Goal: Task Accomplishment & Management: Complete application form

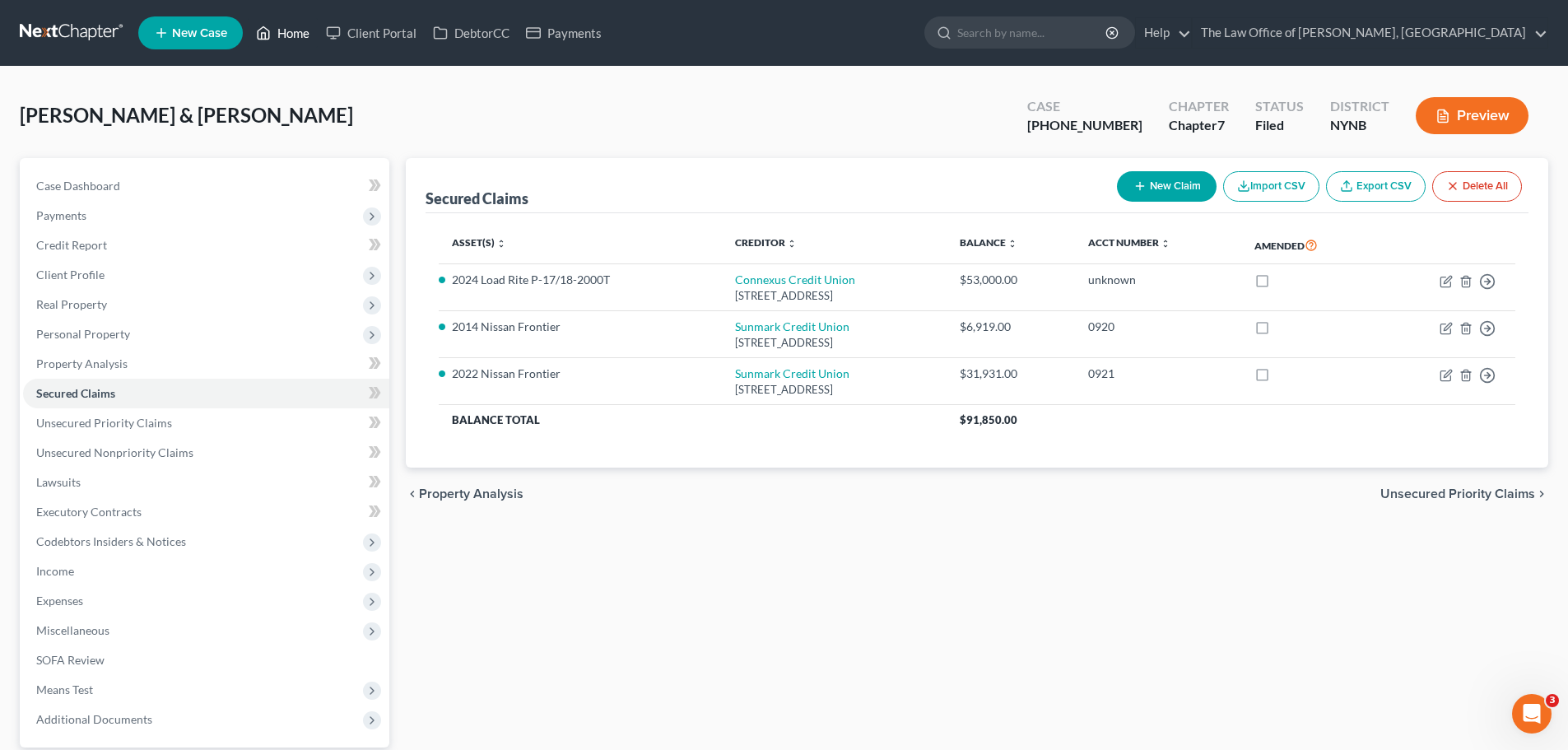
click at [293, 28] on link "Home" at bounding box center [282, 32] width 70 height 29
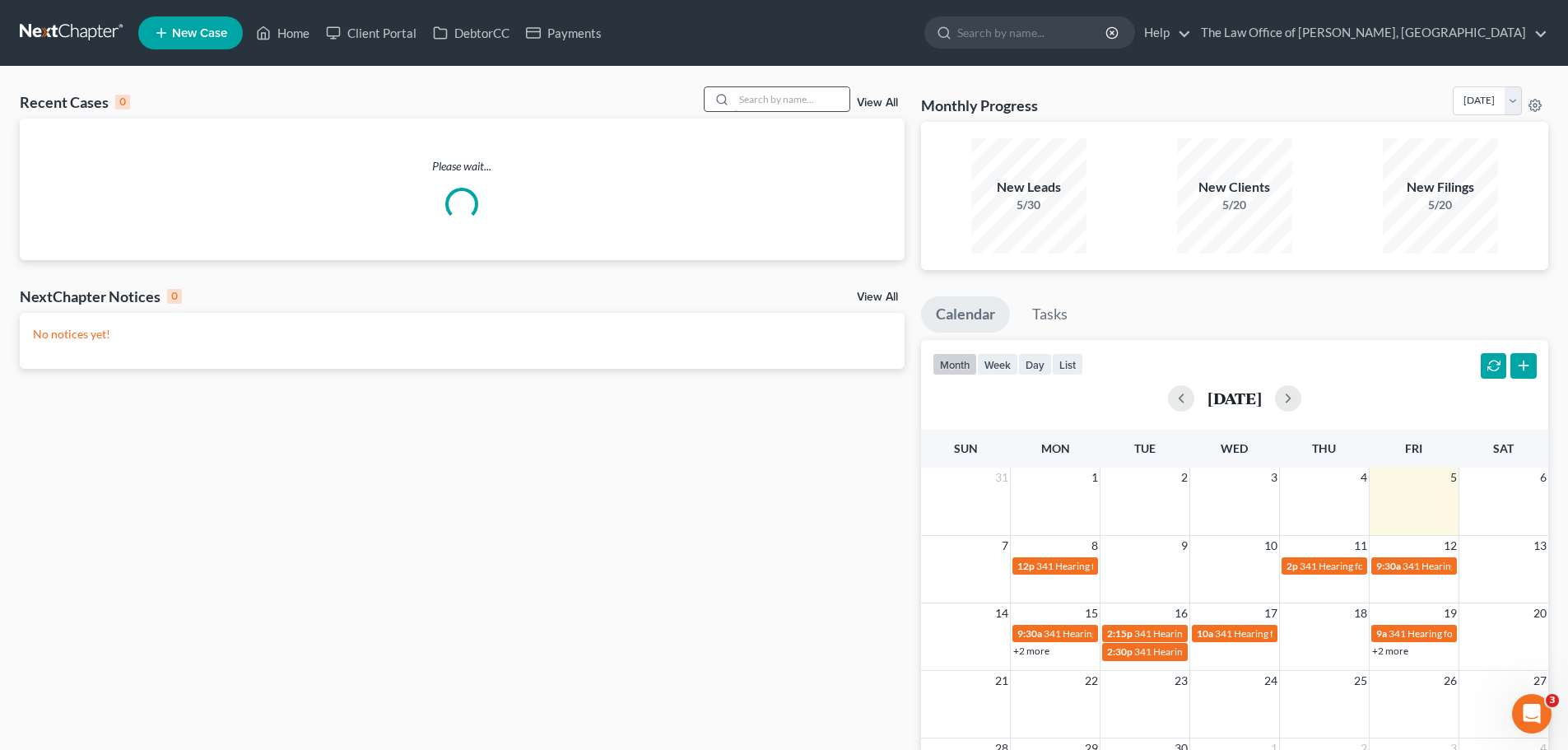
click at [777, 94] on input "search" at bounding box center [791, 99] width 115 height 24
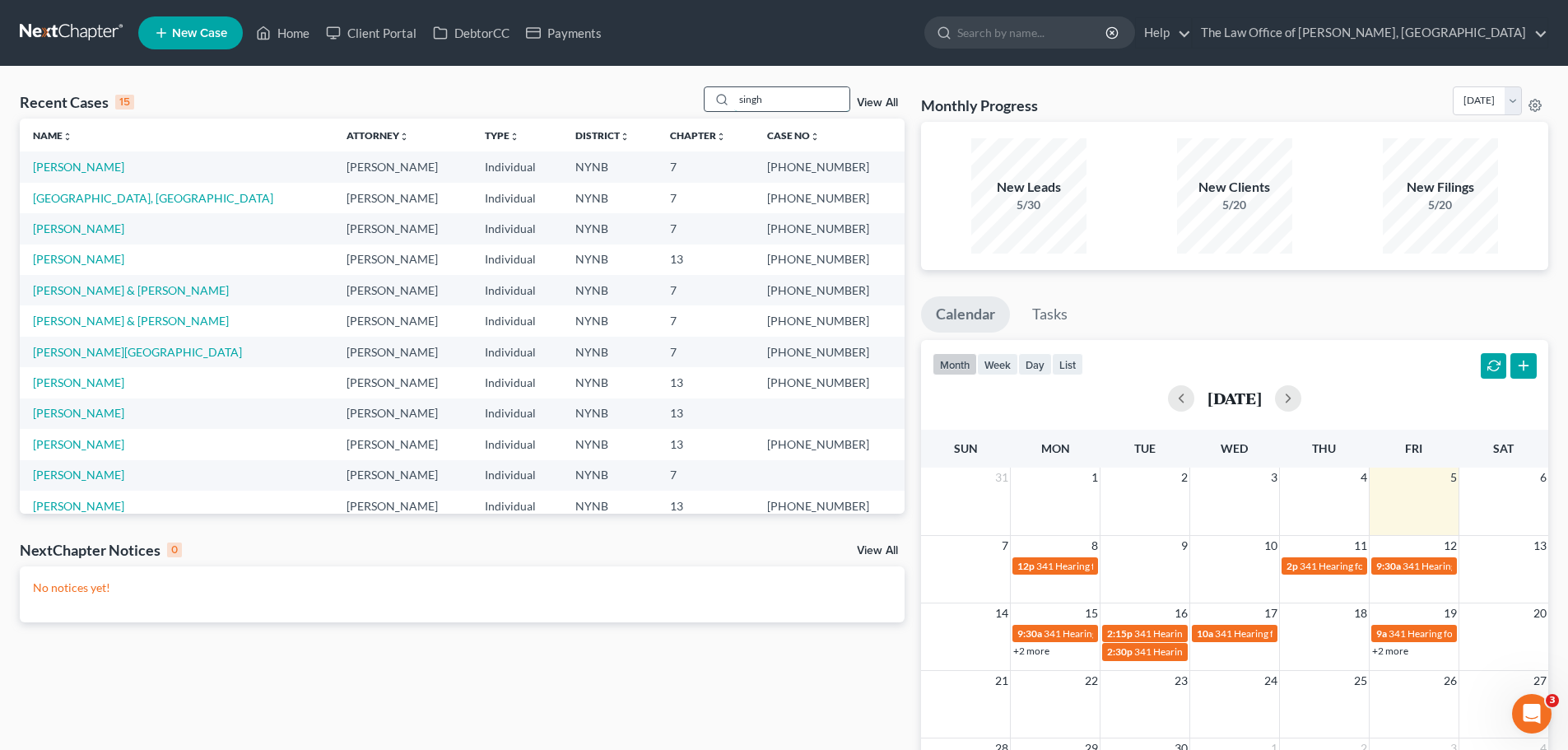
type input "singh"
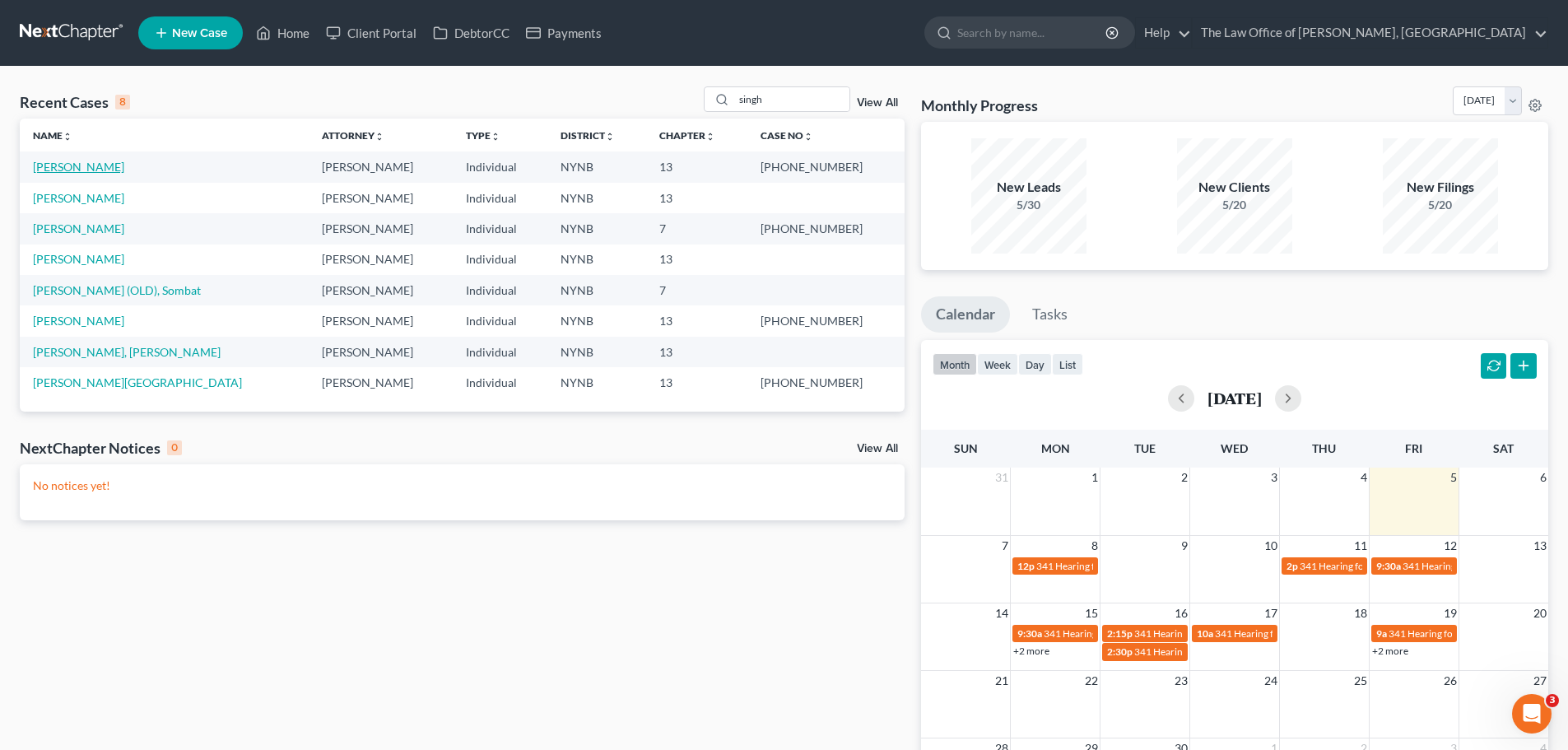
click at [78, 165] on link "[PERSON_NAME]" at bounding box center [78, 167] width 91 height 14
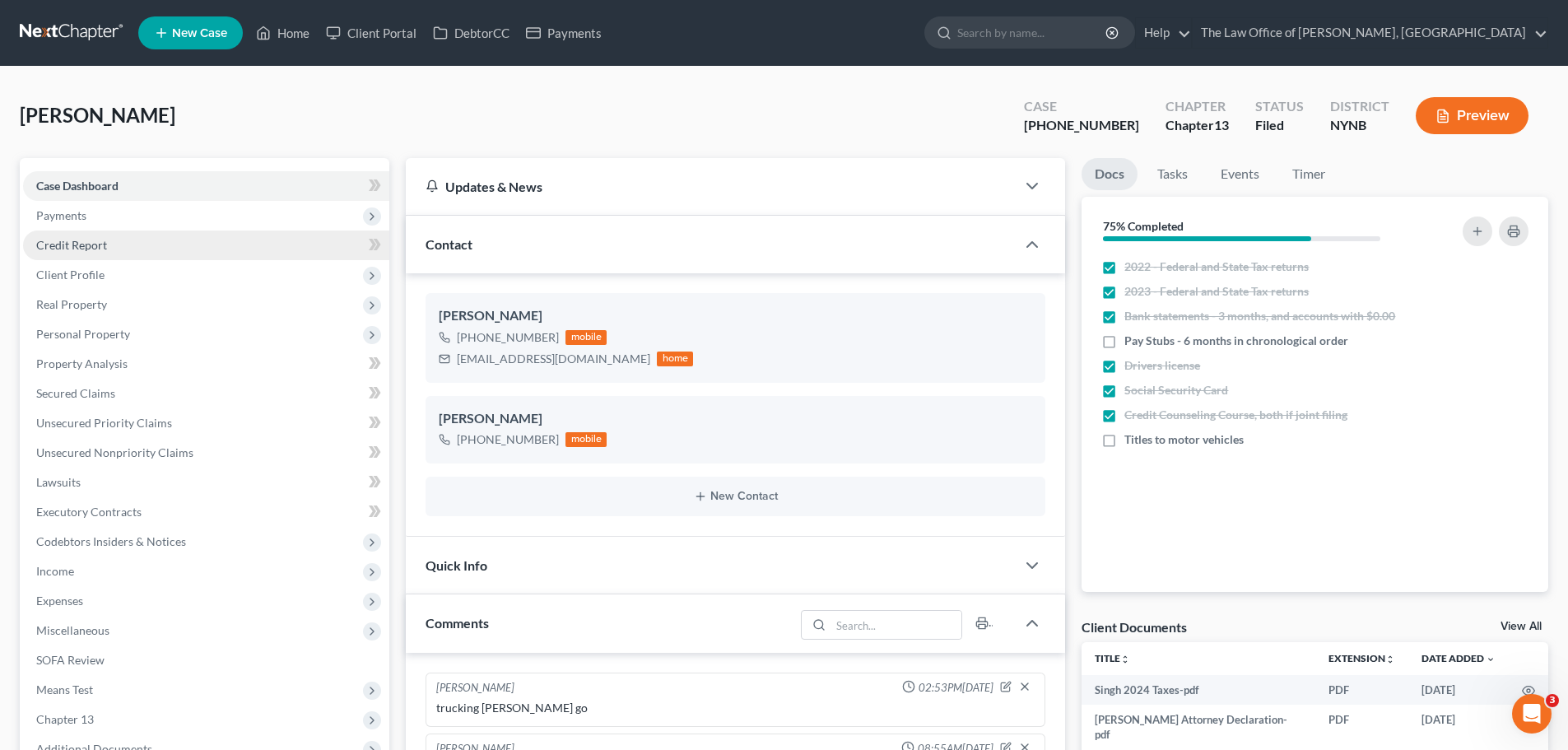
scroll to position [558, 0]
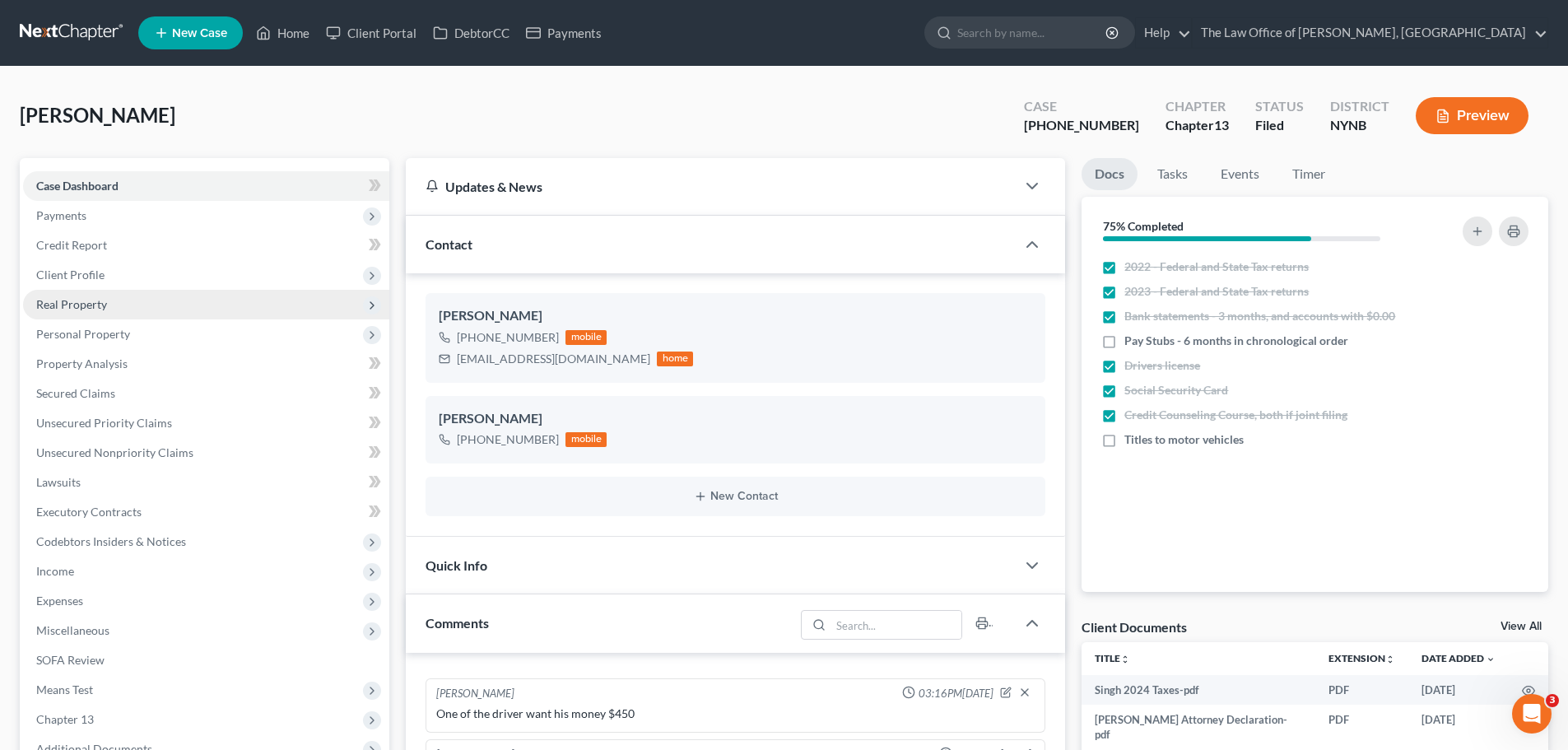
click at [67, 295] on span "Real Property" at bounding box center [205, 304] width 366 height 29
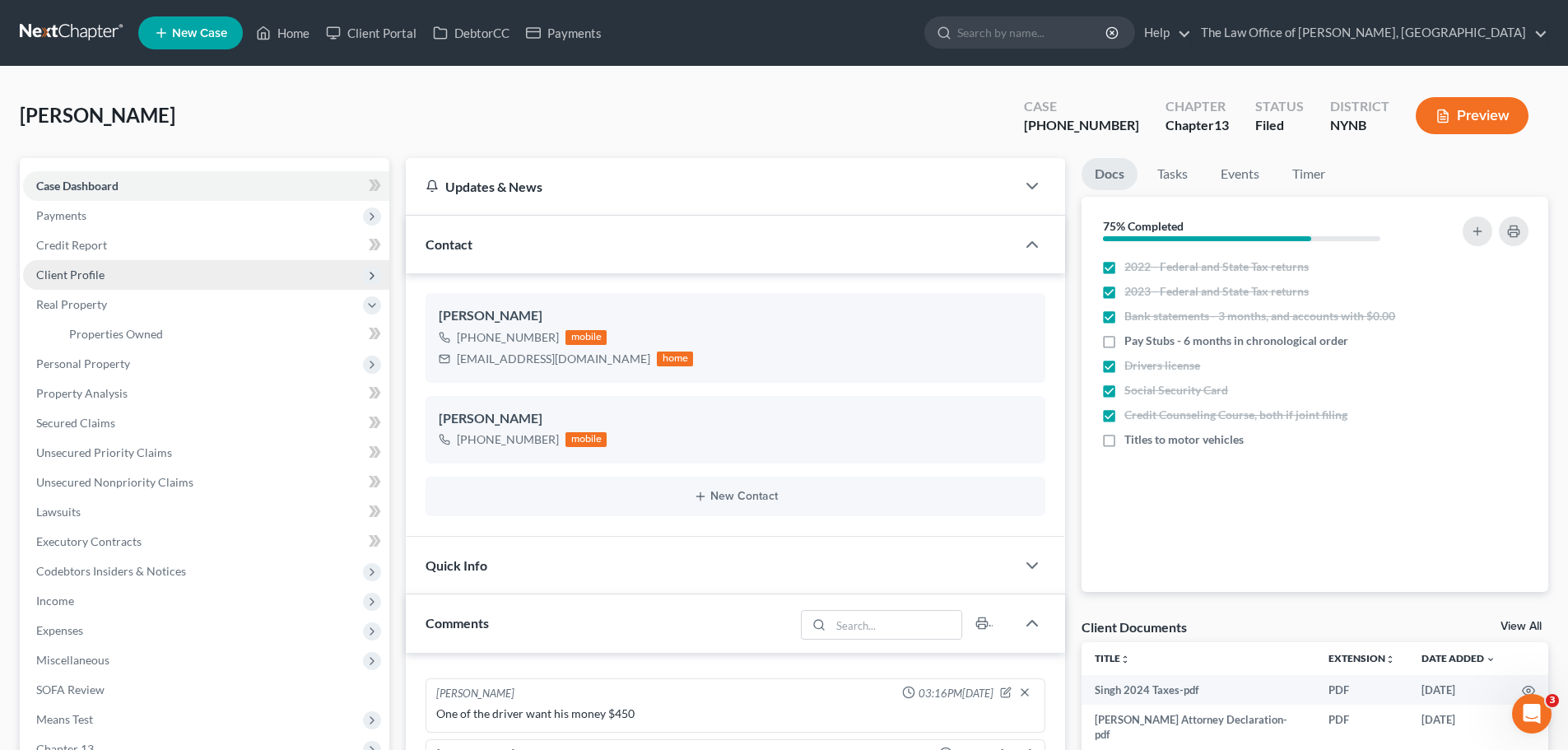
click at [88, 268] on span "Client Profile" at bounding box center [71, 275] width 69 height 14
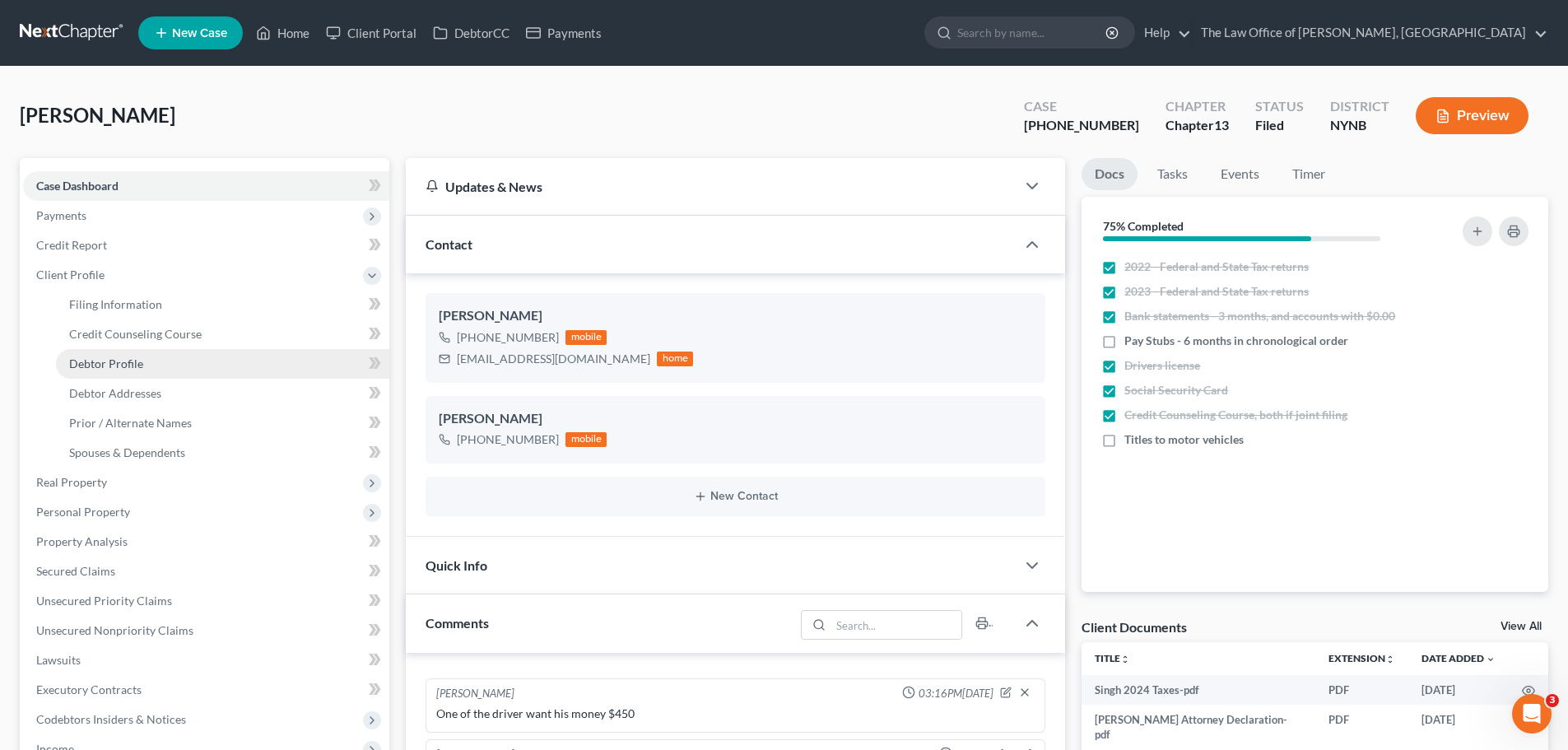
click at [110, 359] on span "Debtor Profile" at bounding box center [105, 363] width 74 height 14
select select "1"
select select "3"
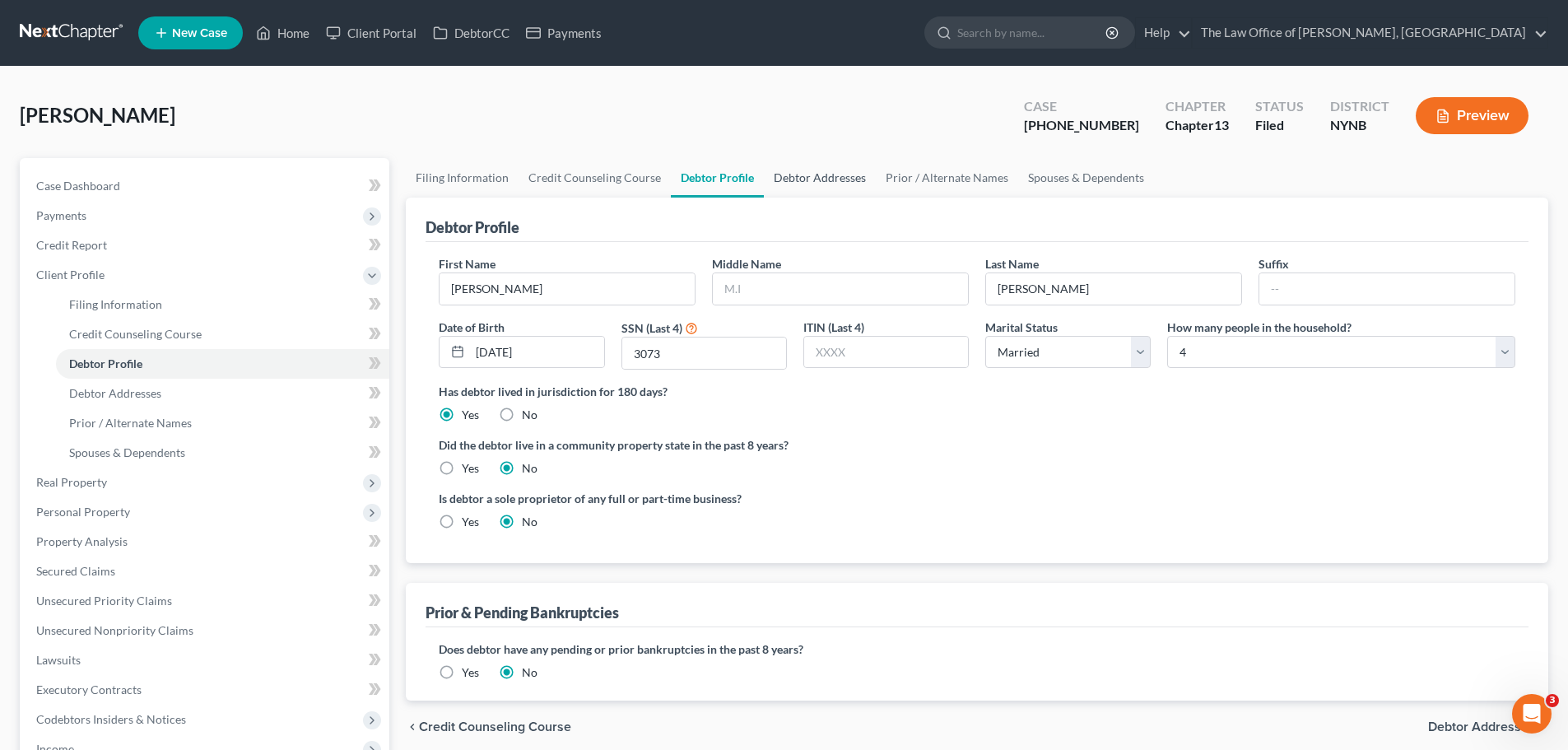
click at [789, 177] on link "Debtor Addresses" at bounding box center [819, 178] width 112 height 39
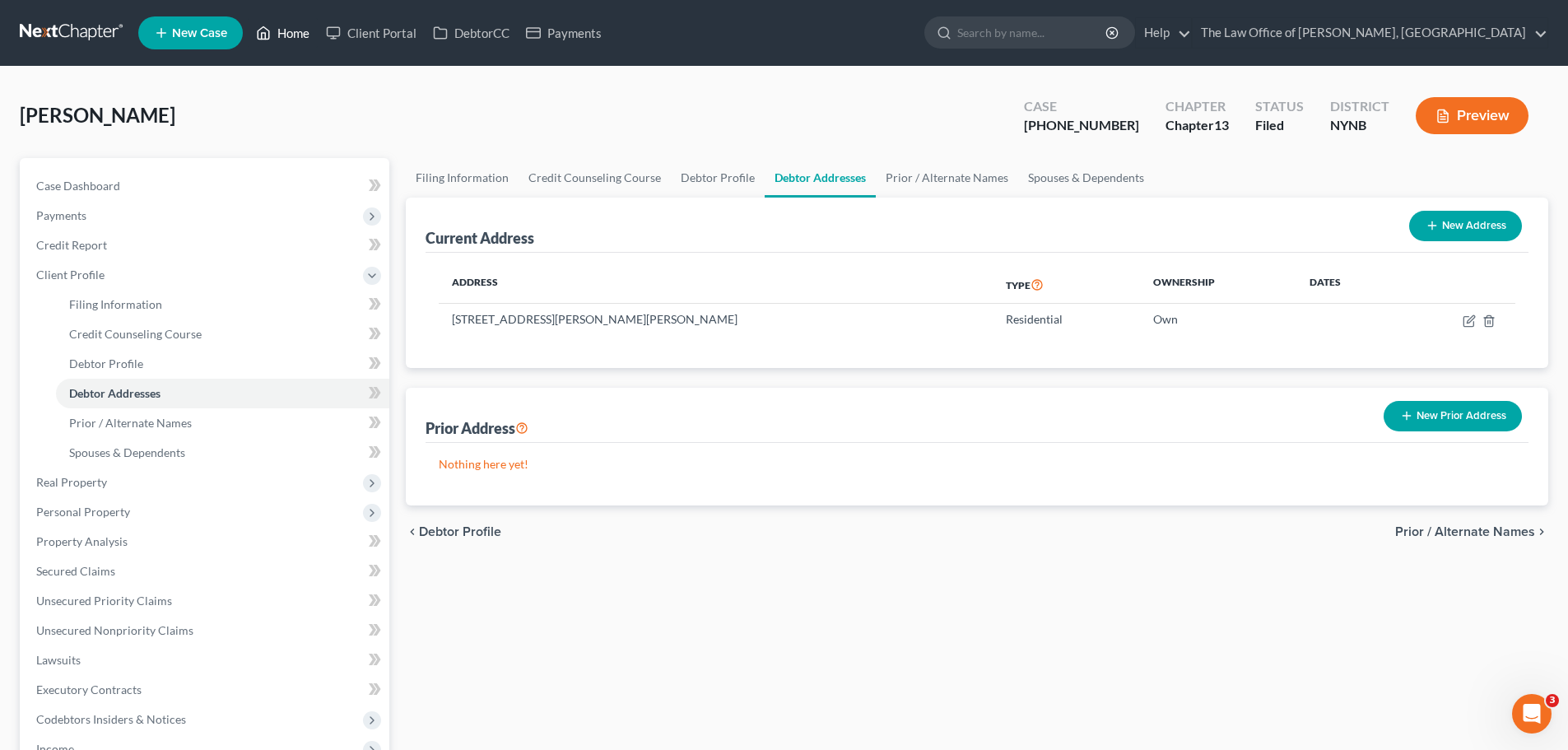
drag, startPoint x: 289, startPoint y: 33, endPoint x: 497, endPoint y: 80, distance: 213.2
click at [289, 33] on link "Home" at bounding box center [282, 32] width 70 height 29
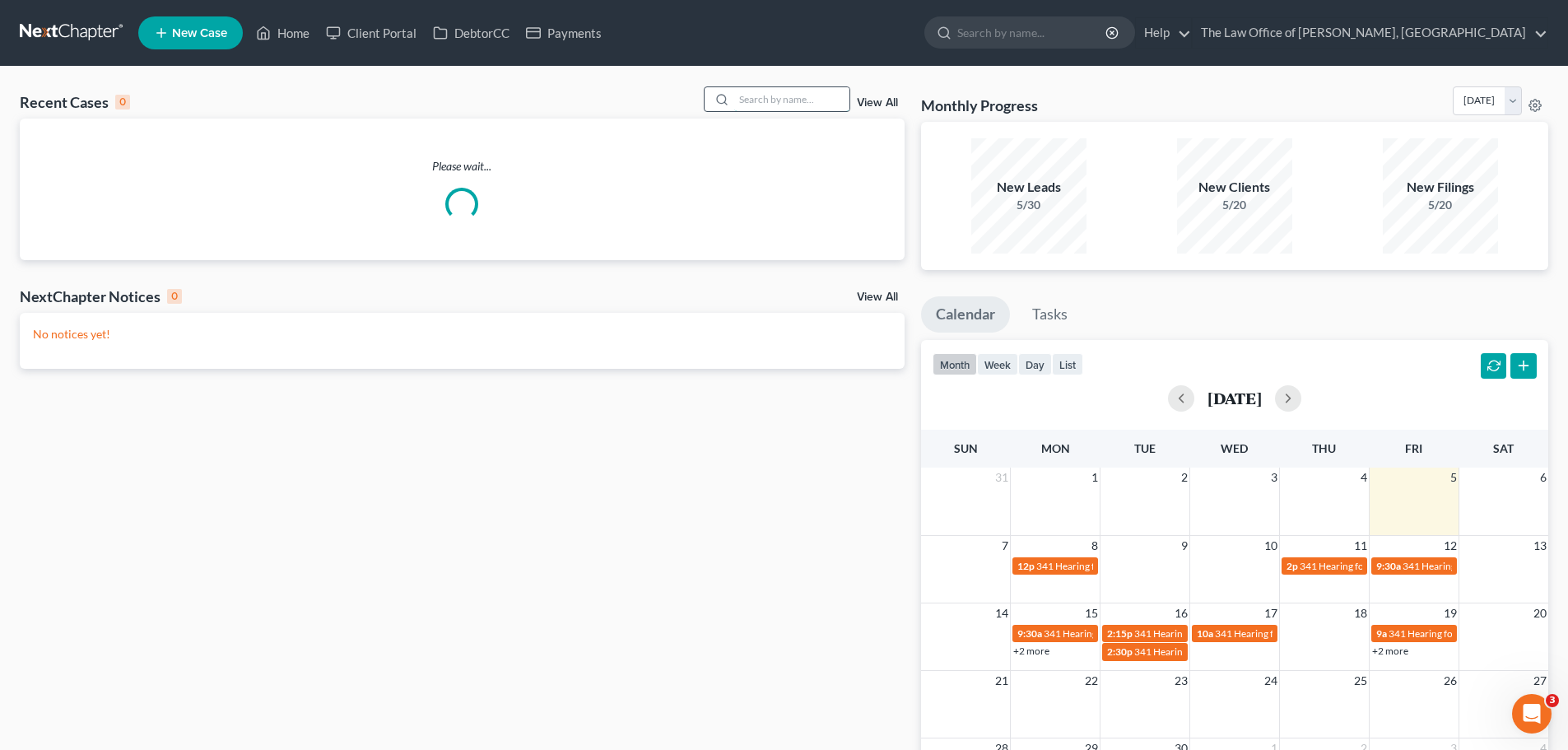
click at [760, 94] on input "search" at bounding box center [791, 99] width 115 height 24
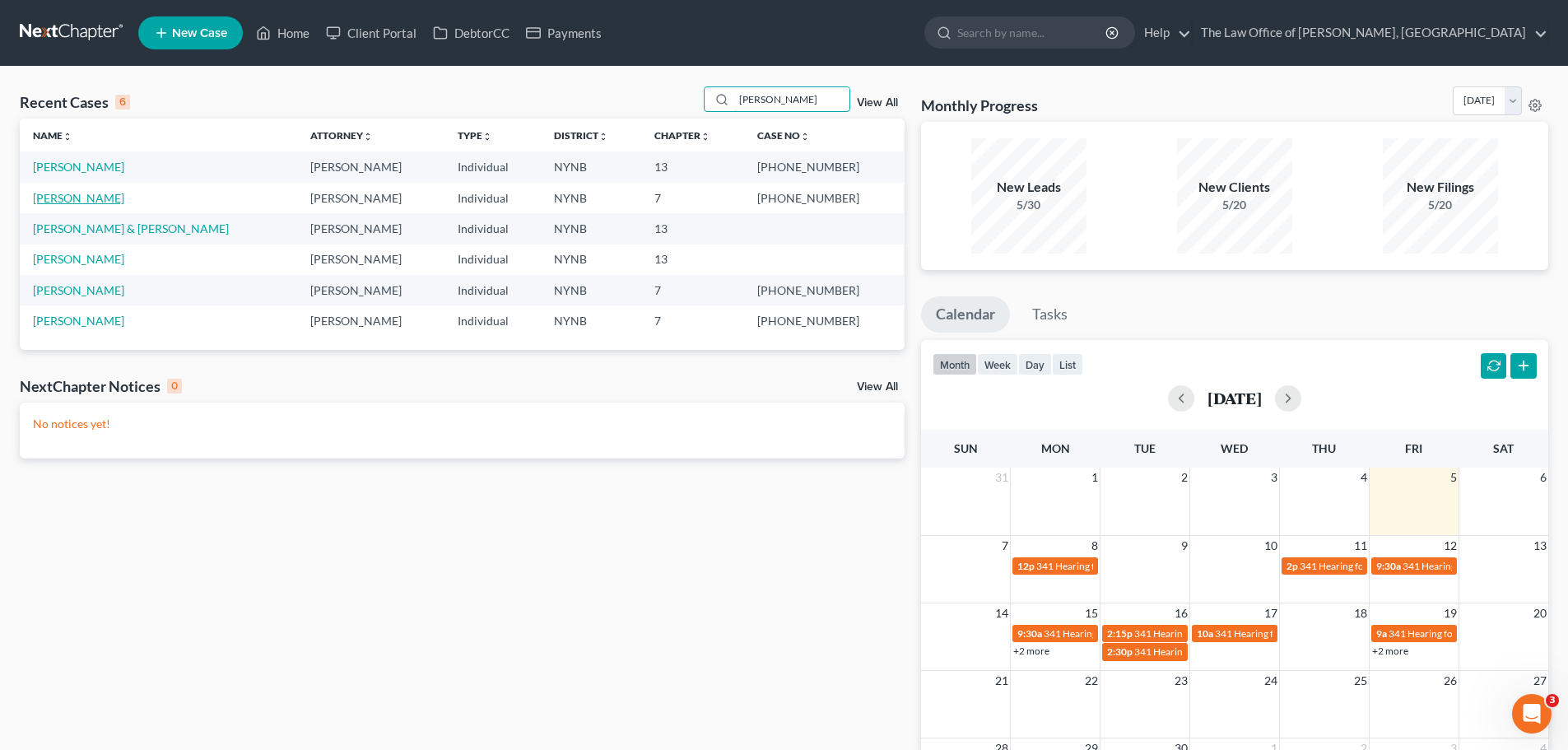
type input "[PERSON_NAME]"
click at [88, 202] on link "[PERSON_NAME]" at bounding box center [78, 198] width 91 height 14
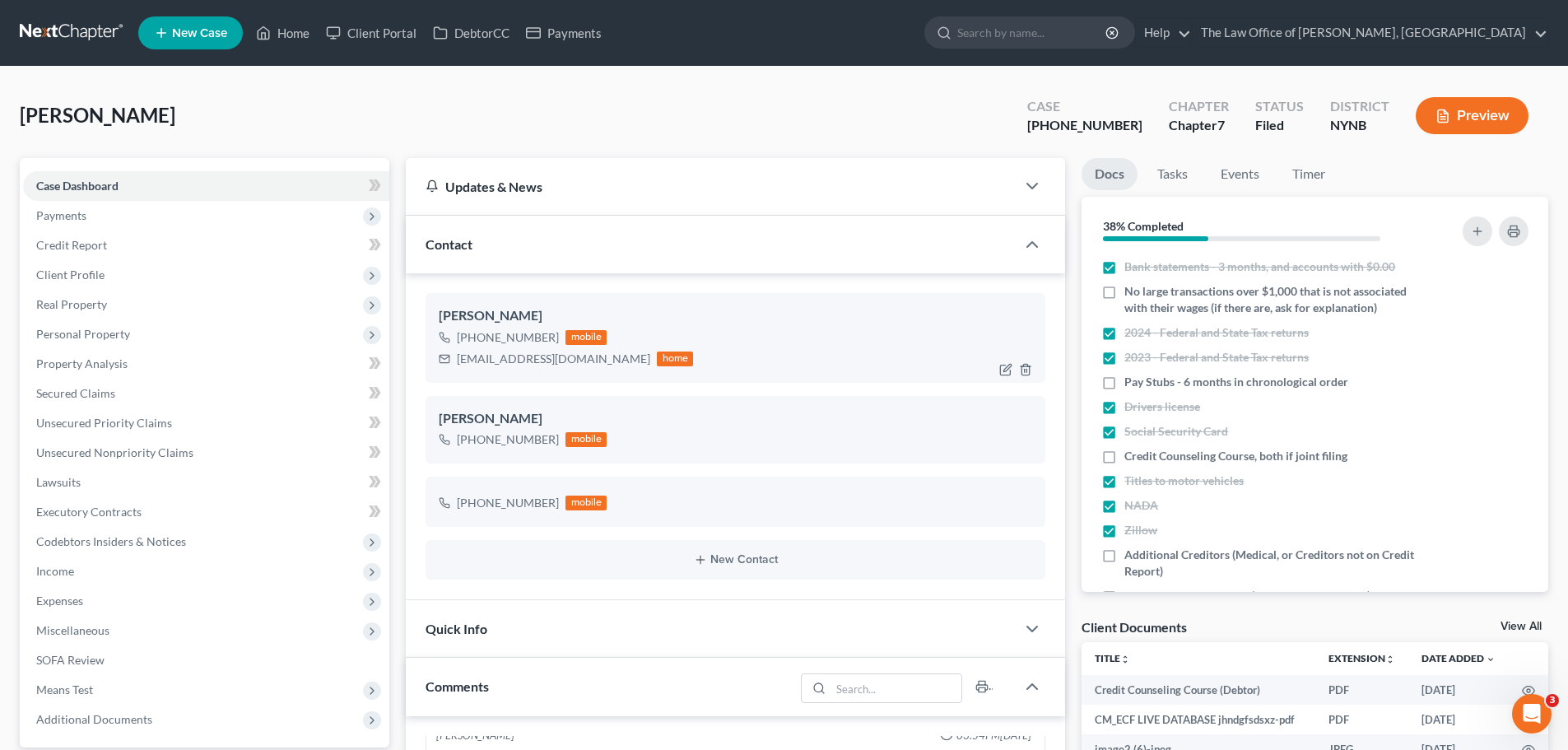
scroll to position [1032, 0]
click at [549, 351] on div "[EMAIL_ADDRESS][DOMAIN_NAME]" at bounding box center [552, 358] width 193 height 17
copy div "[EMAIL_ADDRESS][DOMAIN_NAME]"
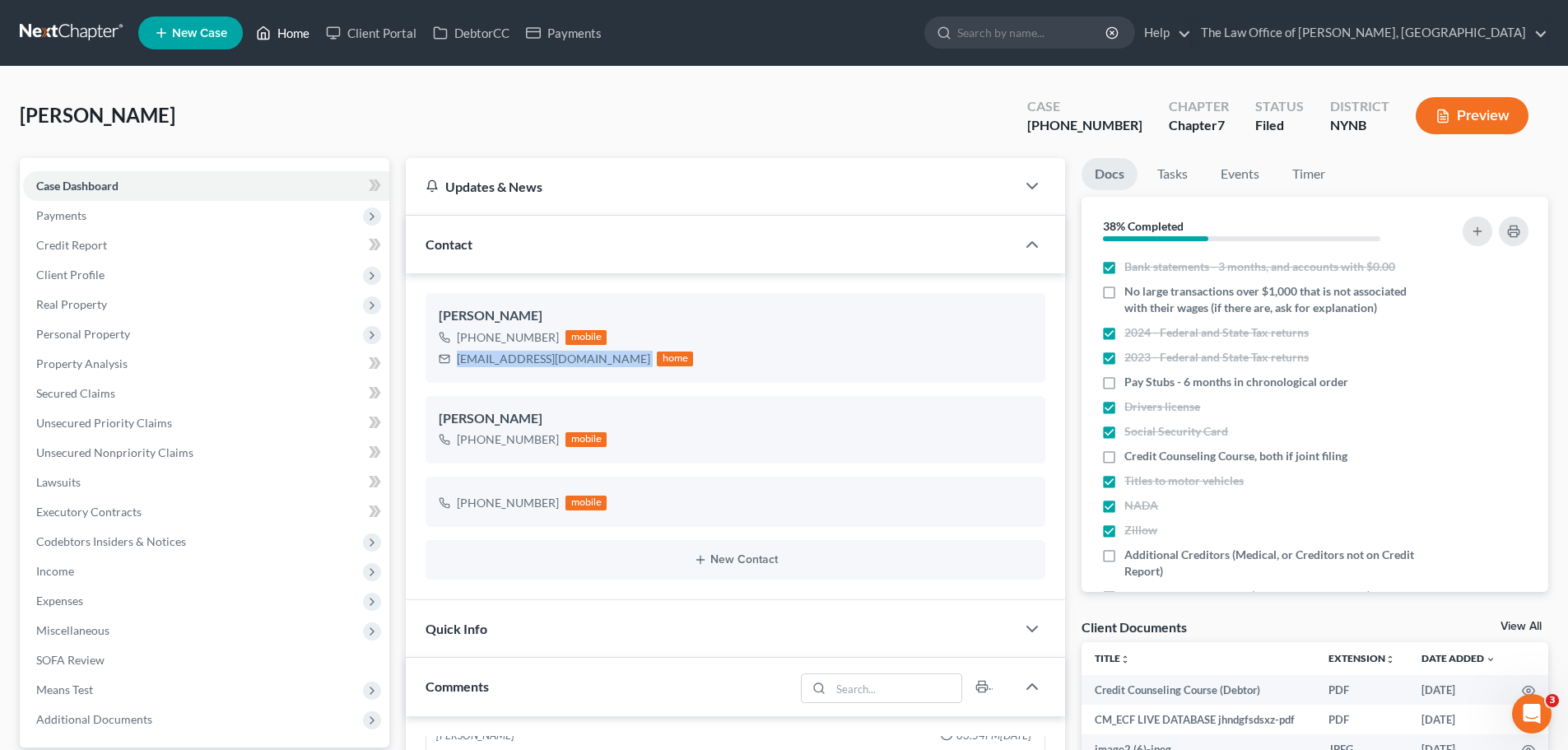
drag, startPoint x: 306, startPoint y: 33, endPoint x: 744, endPoint y: 127, distance: 448.0
click at [305, 33] on link "Home" at bounding box center [282, 32] width 70 height 29
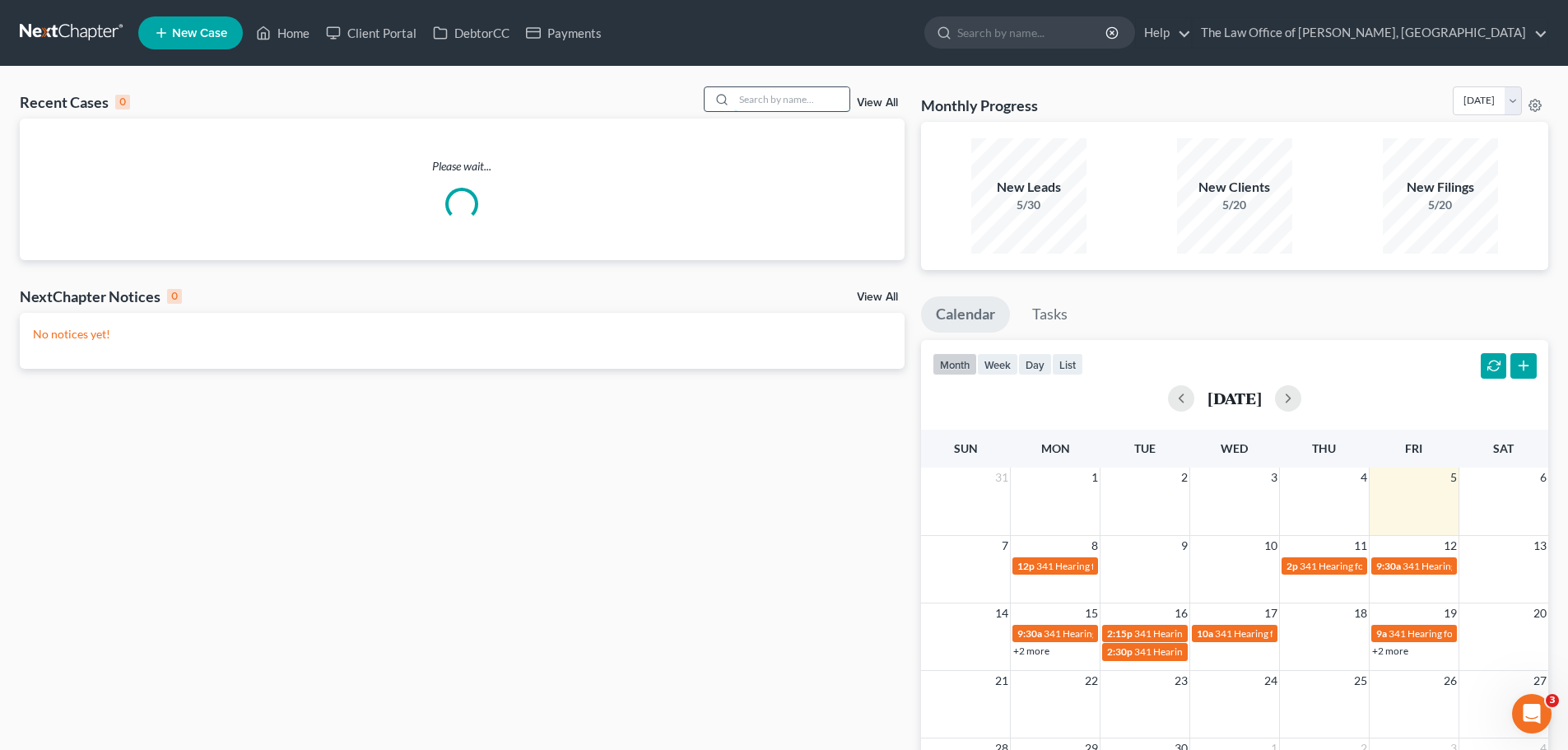
click at [761, 97] on input "search" at bounding box center [791, 99] width 115 height 24
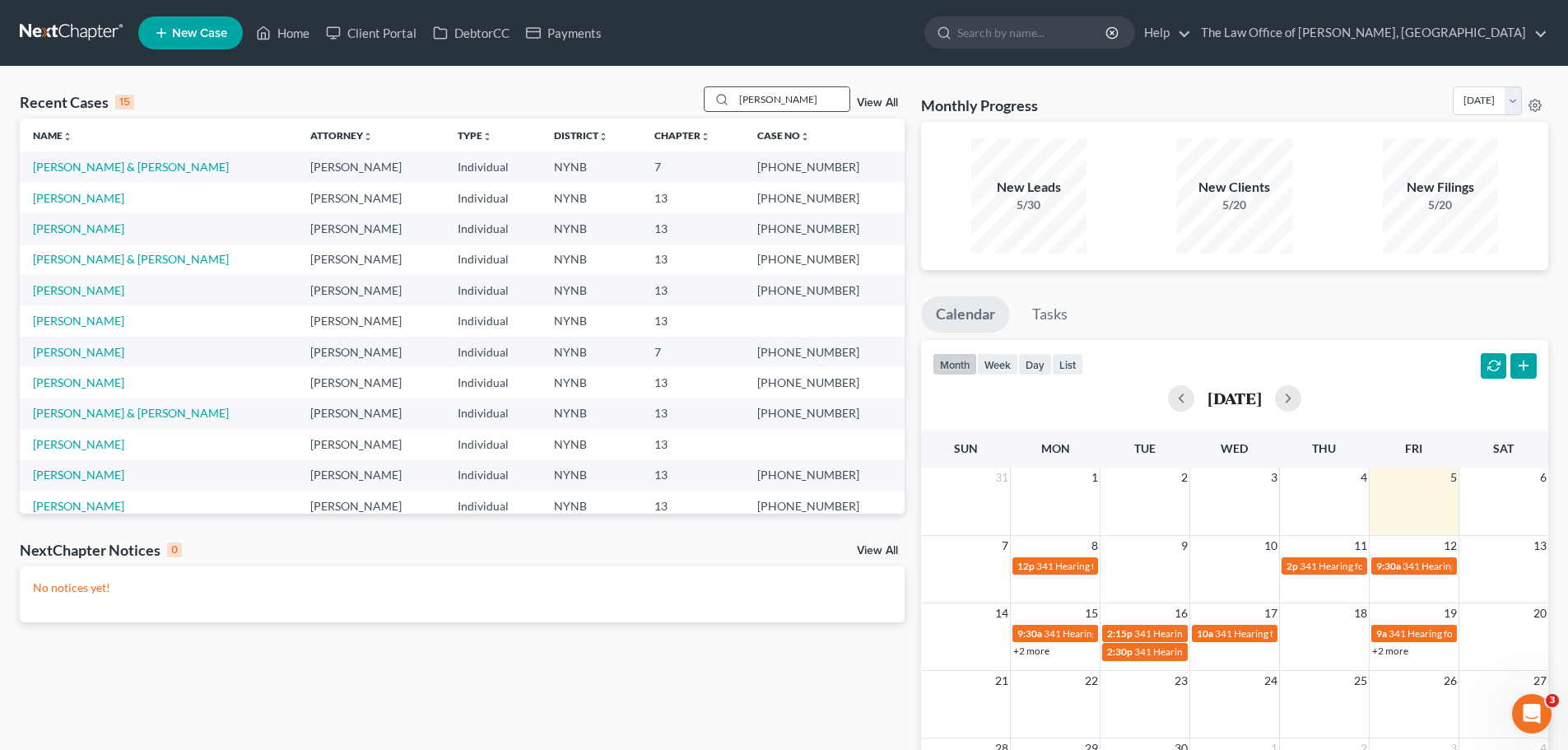
drag, startPoint x: 794, startPoint y: 103, endPoint x: 715, endPoint y: 102, distance: 79.0
click at [716, 102] on div "[PERSON_NAME]" at bounding box center [776, 99] width 146 height 26
type input "[PERSON_NAME]"
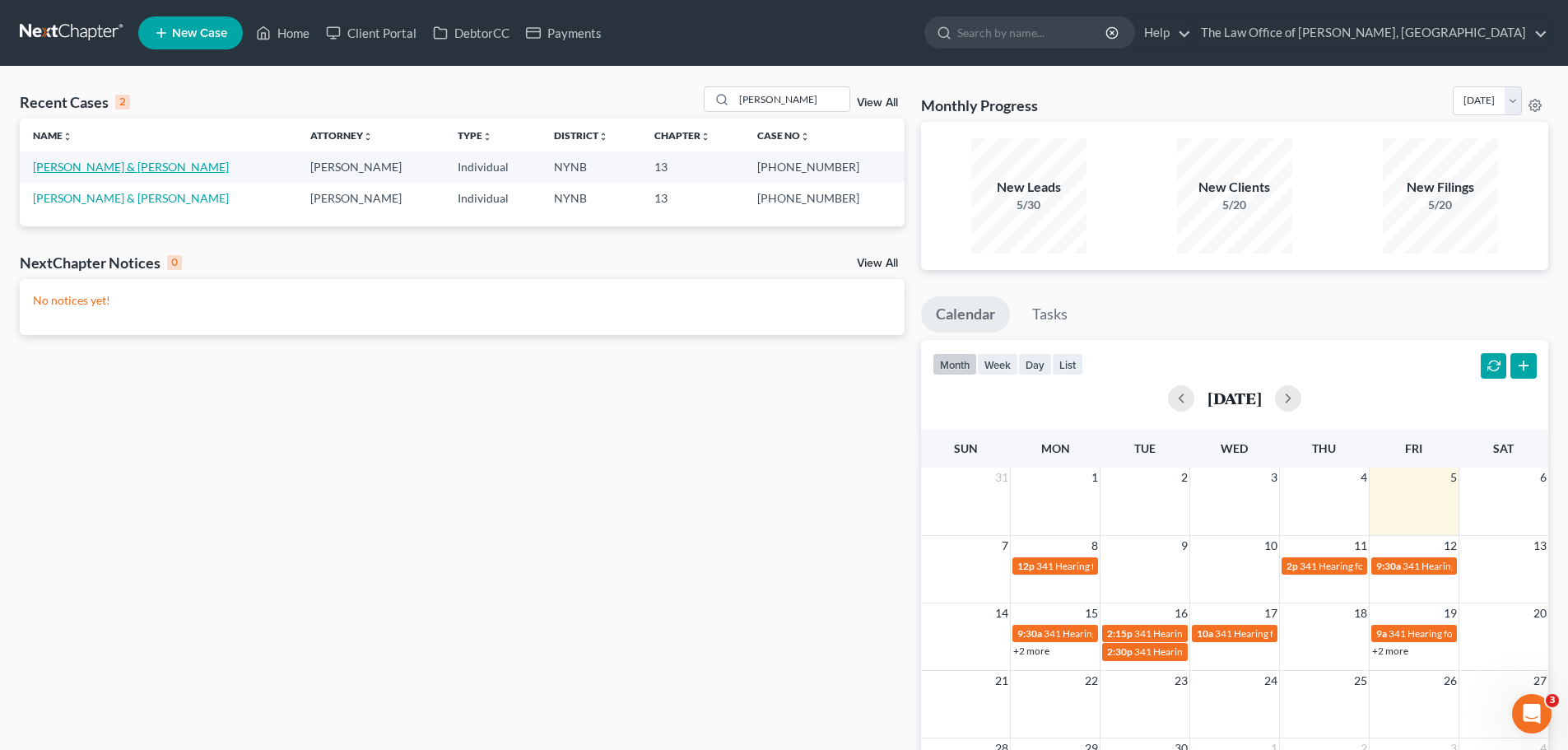
click at [112, 172] on link "[PERSON_NAME] & [PERSON_NAME]" at bounding box center [131, 167] width 196 height 14
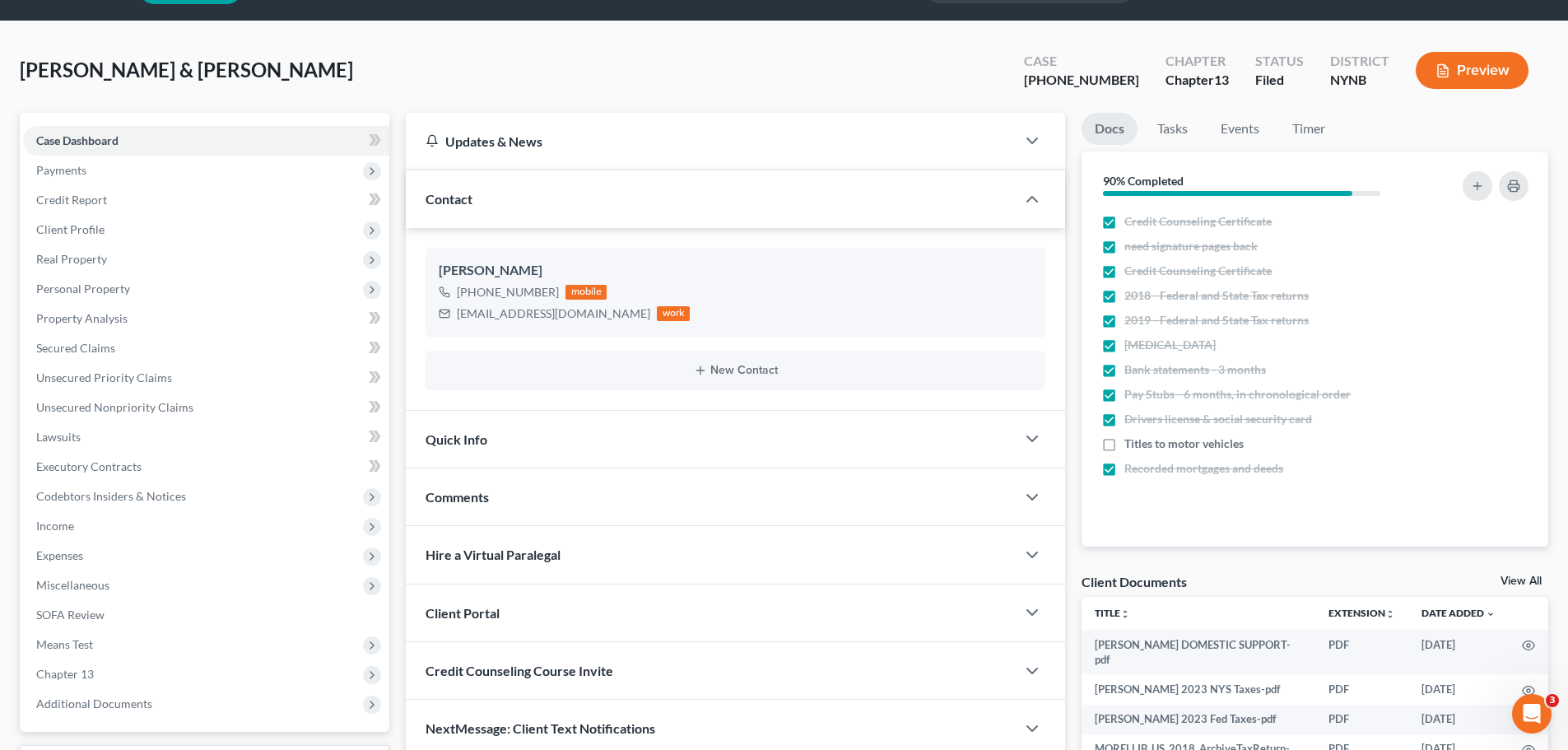
scroll to position [310, 0]
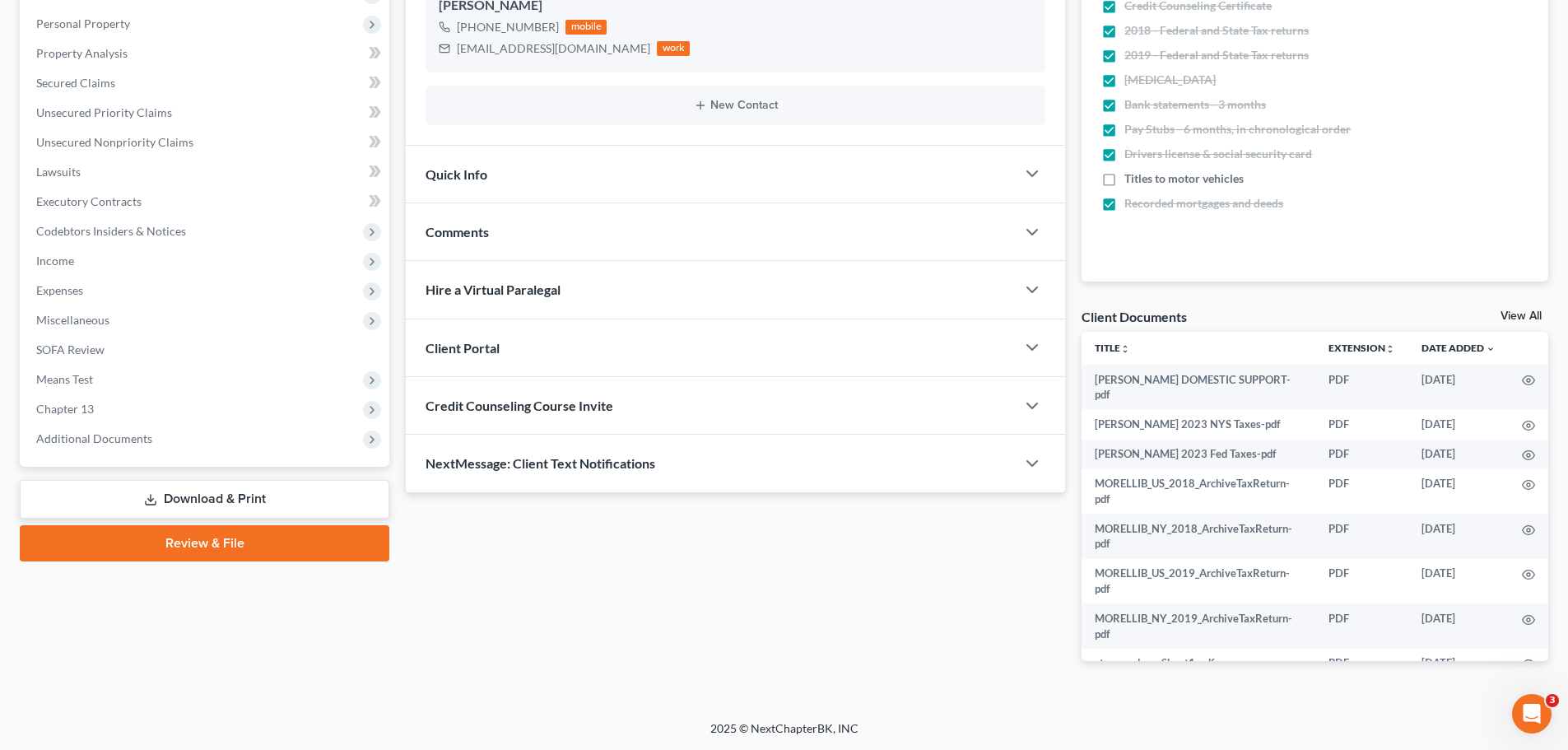
click at [463, 238] on span "Comments" at bounding box center [457, 232] width 64 height 16
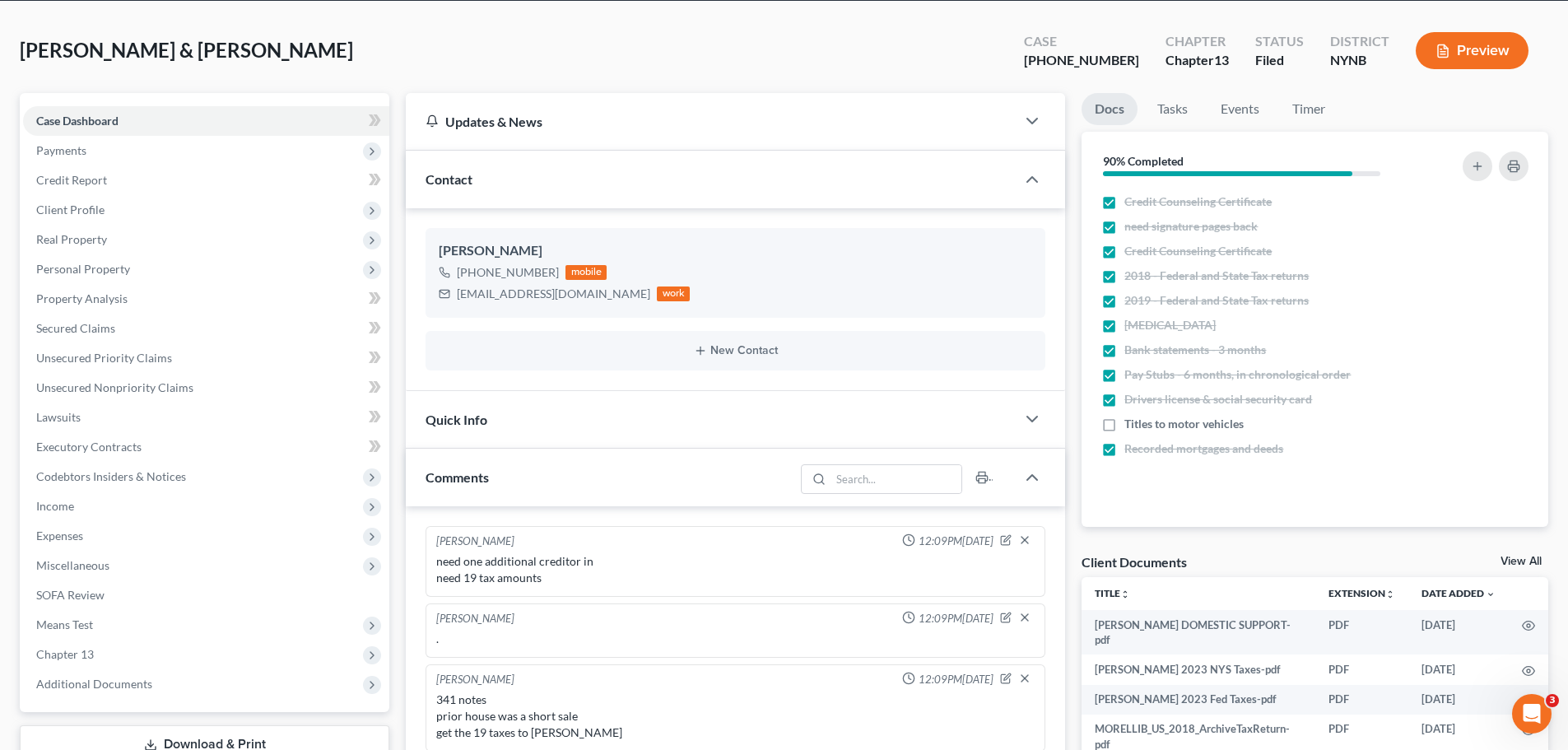
scroll to position [0, 0]
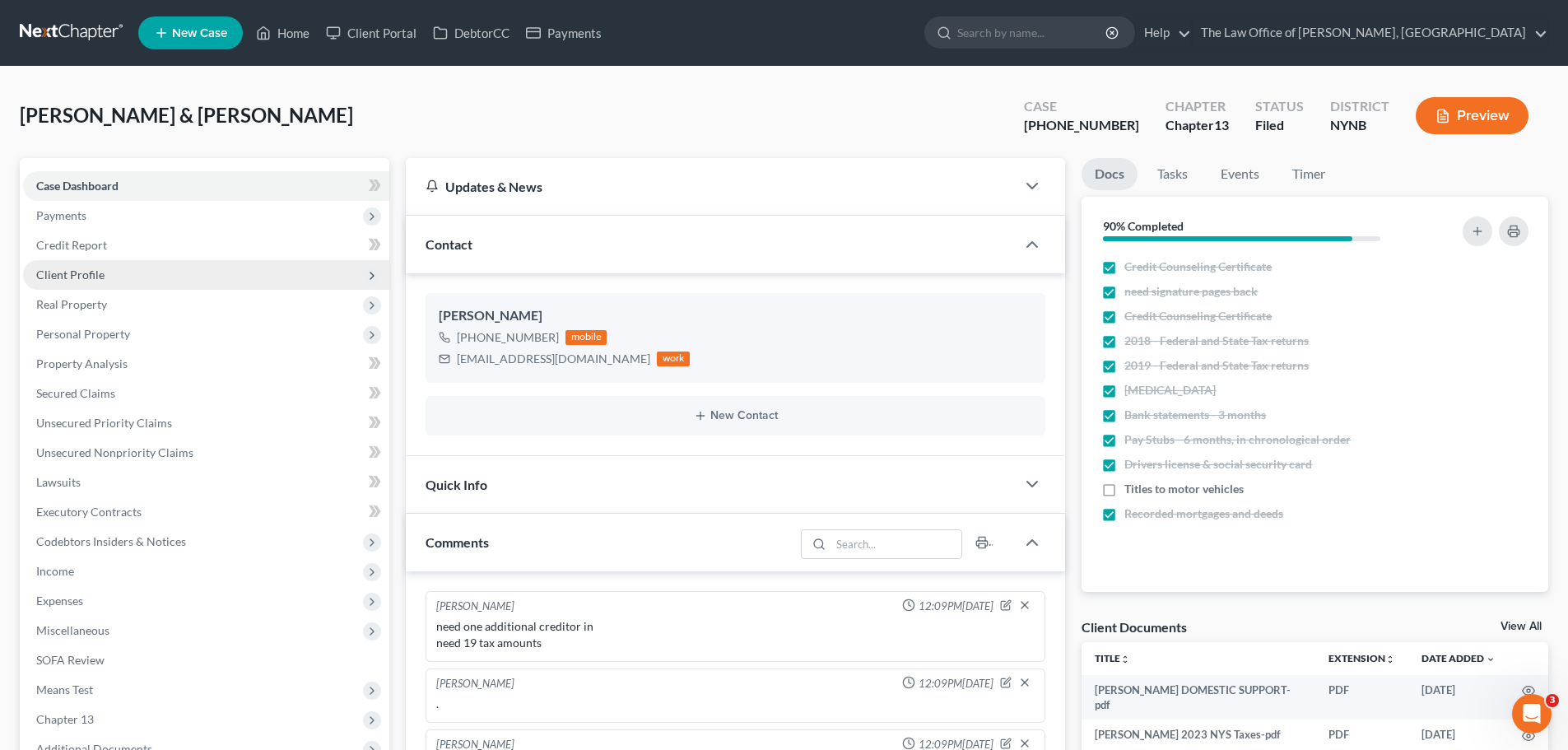
click at [124, 273] on span "Client Profile" at bounding box center [205, 275] width 366 height 29
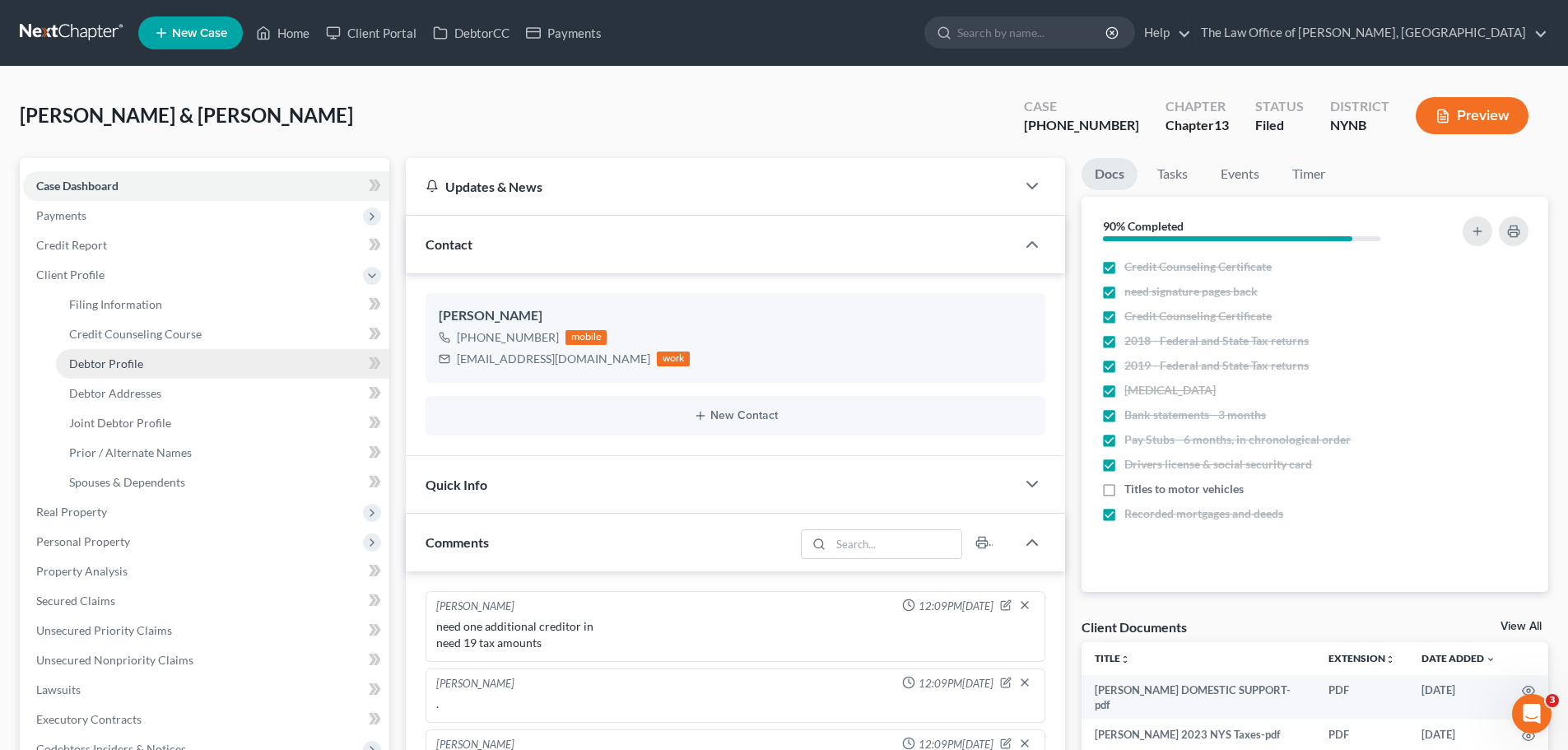
click at [109, 365] on span "Debtor Profile" at bounding box center [105, 363] width 74 height 14
select select "1"
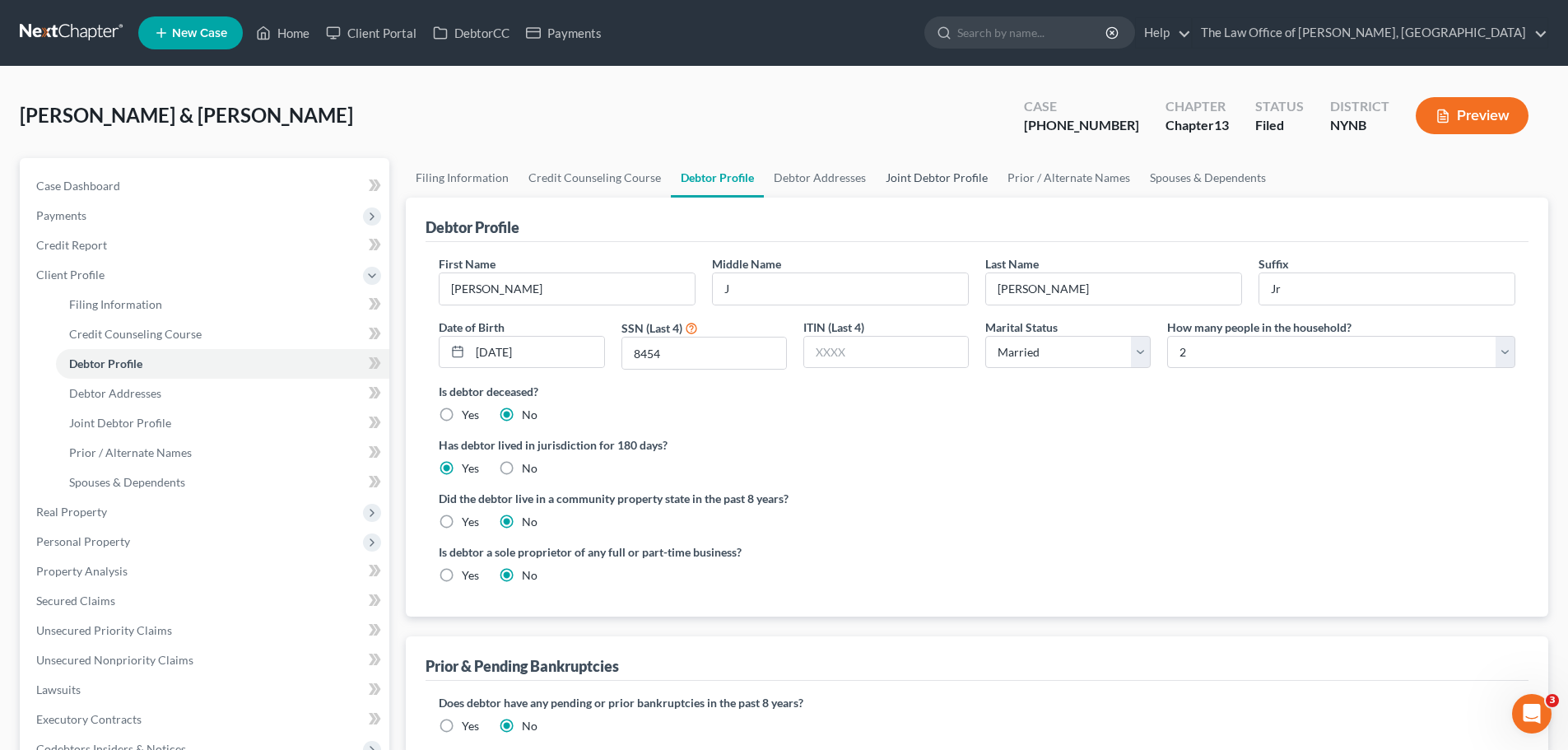
click at [914, 181] on link "Joint Debtor Profile" at bounding box center [936, 178] width 122 height 39
